Goal: Find specific page/section: Find specific page/section

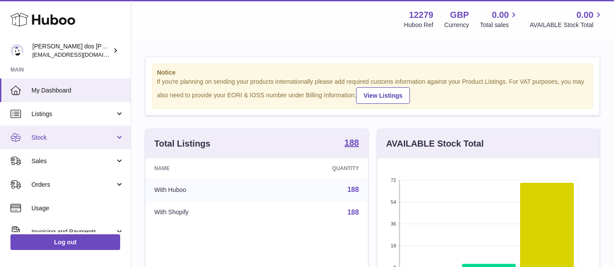
scroll to position [105, 0]
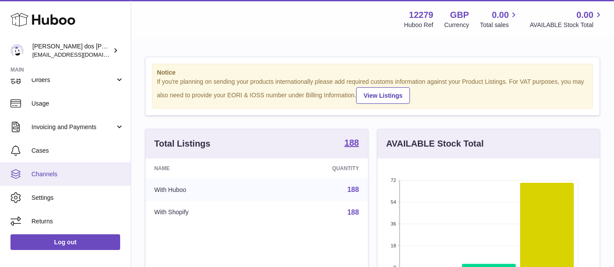
click at [87, 175] on span "Channels" at bounding box center [77, 174] width 93 height 8
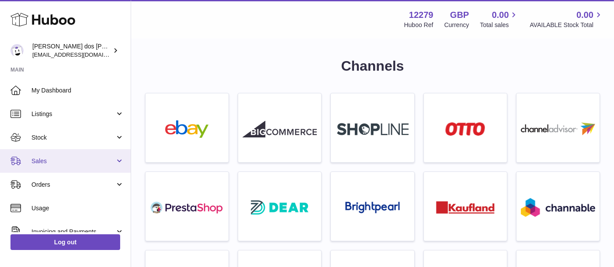
click at [48, 160] on span "Sales" at bounding box center [72, 161] width 83 height 8
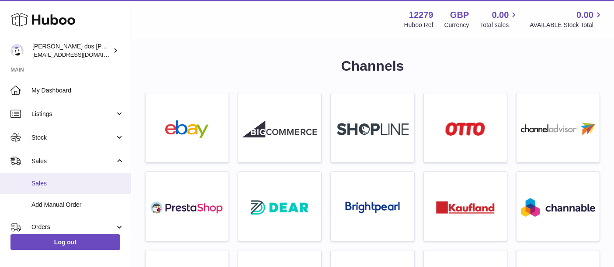
click at [62, 180] on span "Sales" at bounding box center [77, 184] width 93 height 8
